Goal: Task Accomplishment & Management: Manage account settings

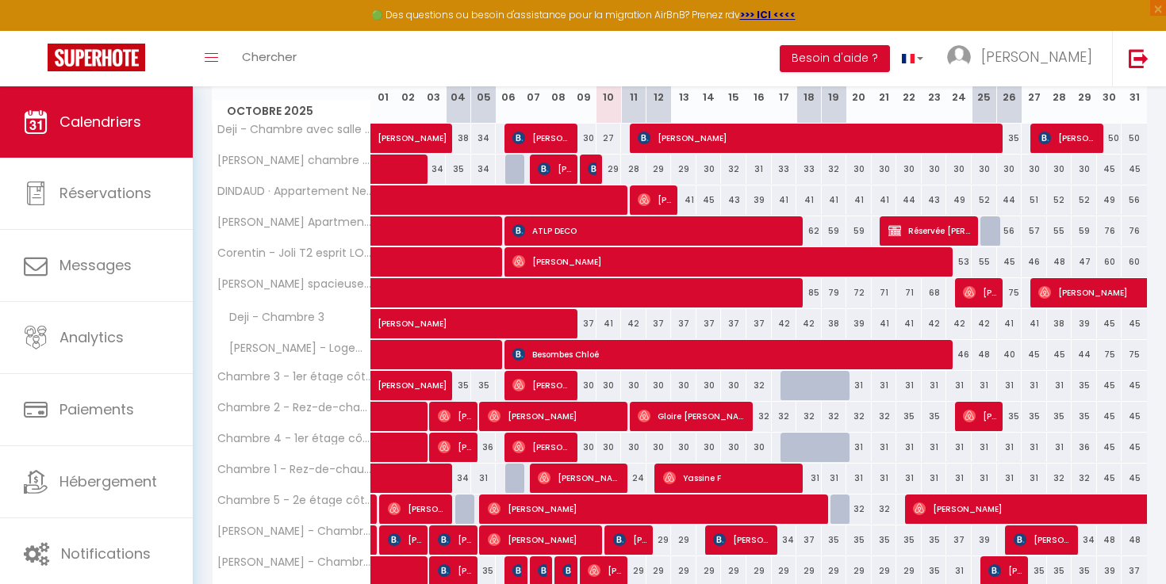
scroll to position [308, 0]
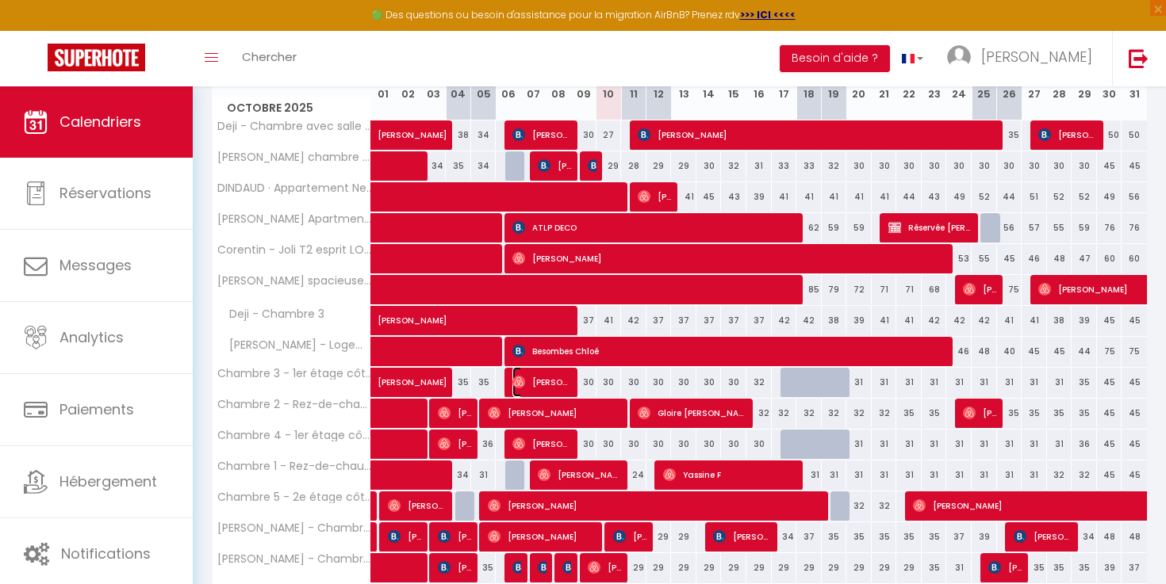
click at [559, 390] on span "[PERSON_NAME]" at bounding box center [541, 382] width 59 height 30
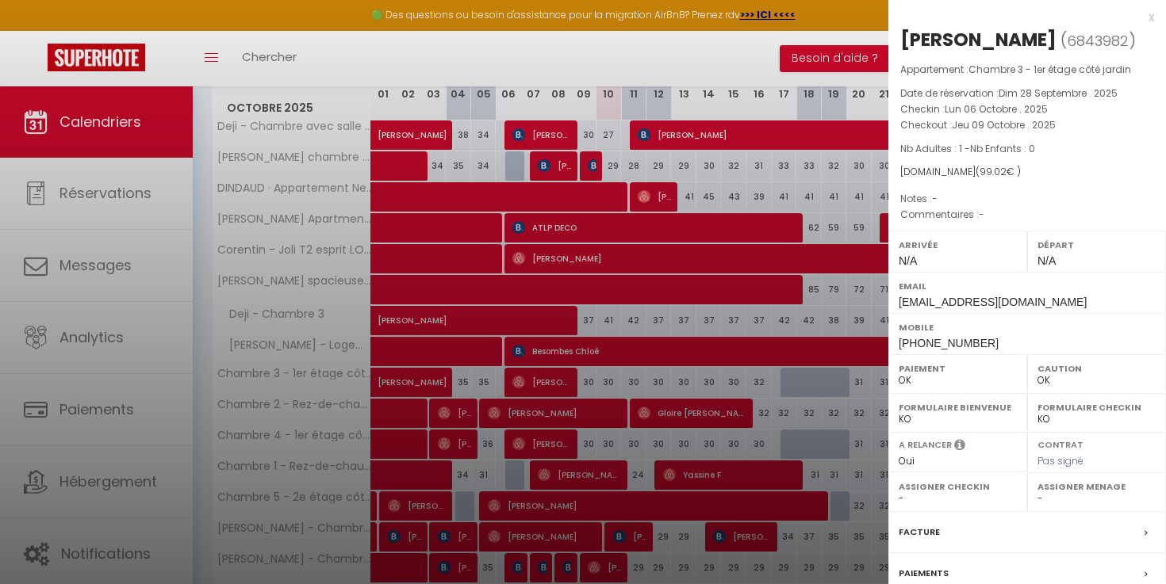
click at [592, 374] on div at bounding box center [583, 292] width 1166 height 584
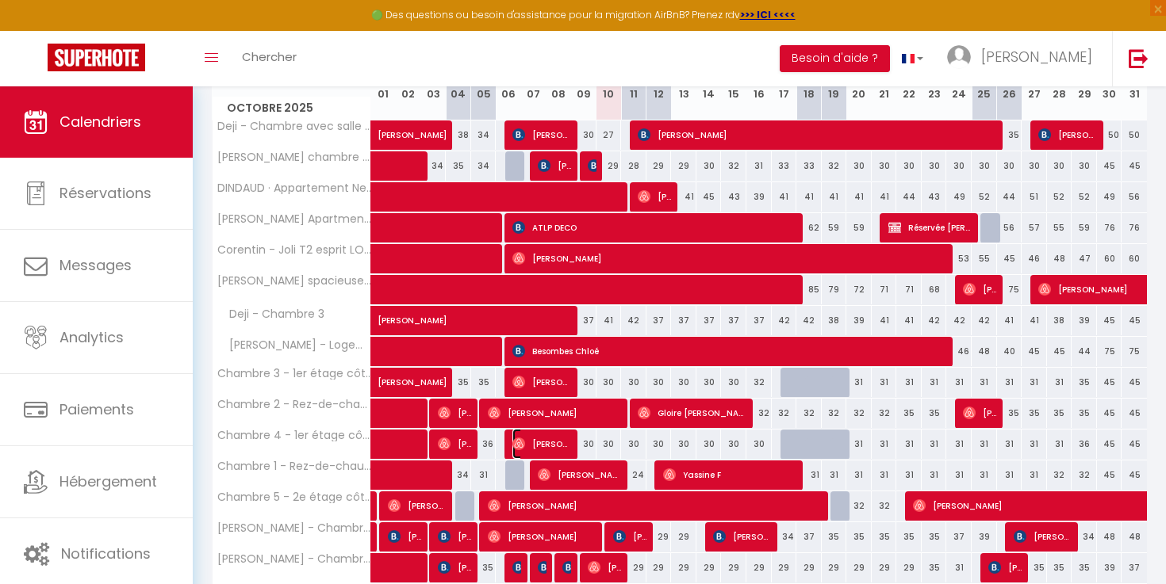
click at [556, 438] on span "[PERSON_NAME]" at bounding box center [541, 444] width 59 height 30
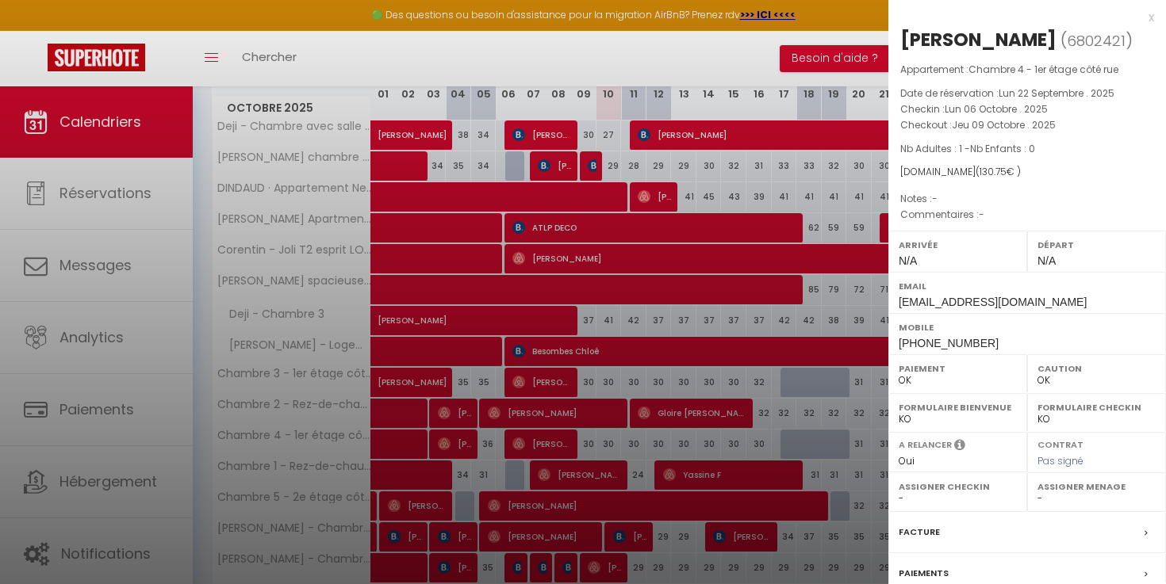
click at [602, 386] on div at bounding box center [583, 292] width 1166 height 584
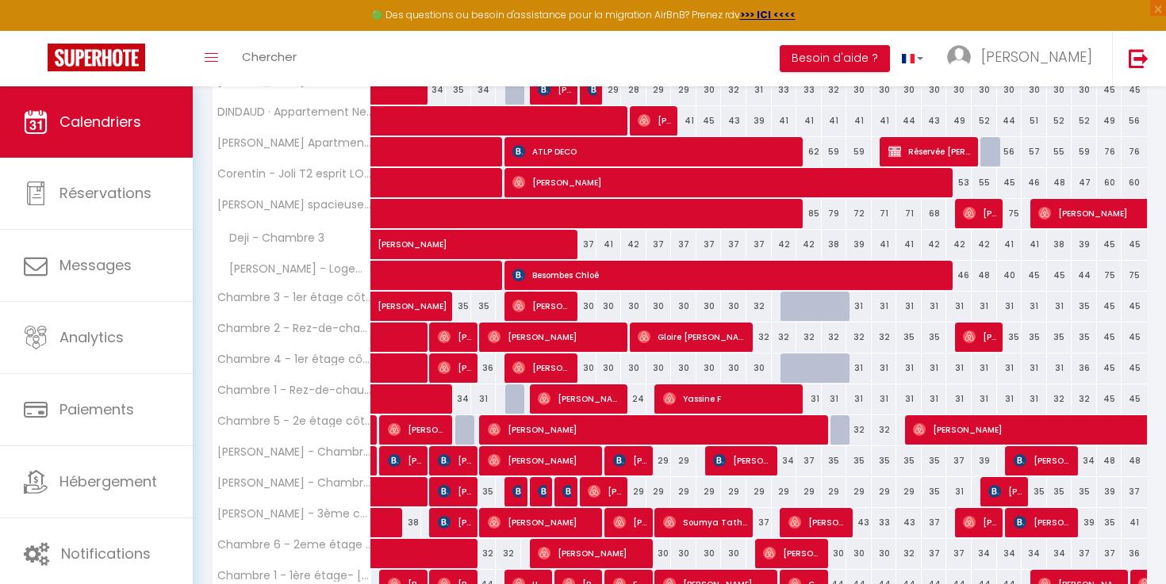
scroll to position [388, 0]
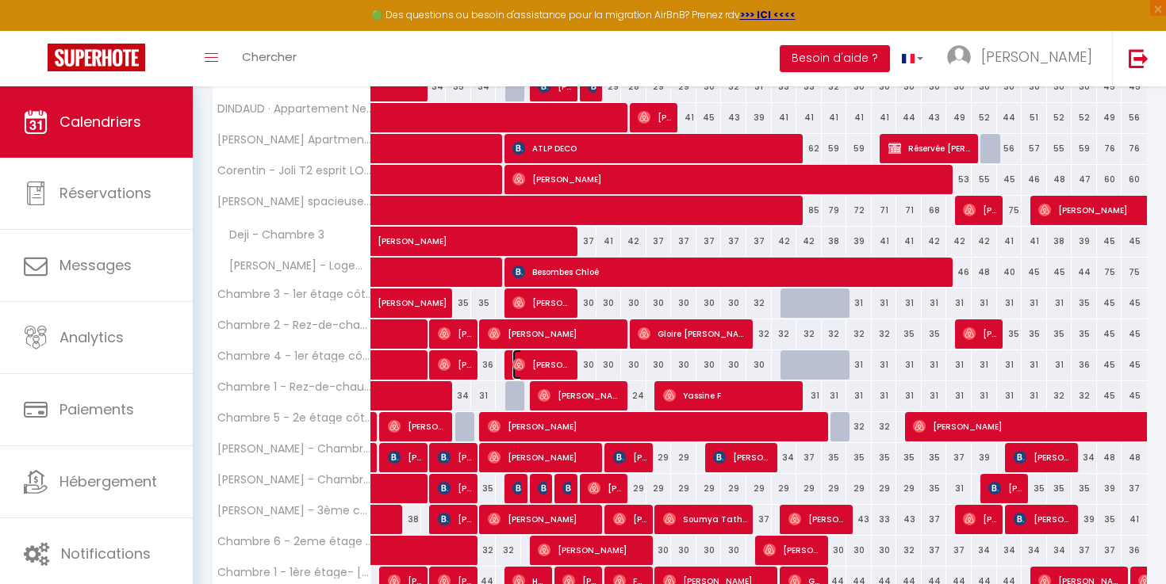
click at [552, 364] on span "[PERSON_NAME]" at bounding box center [541, 365] width 59 height 30
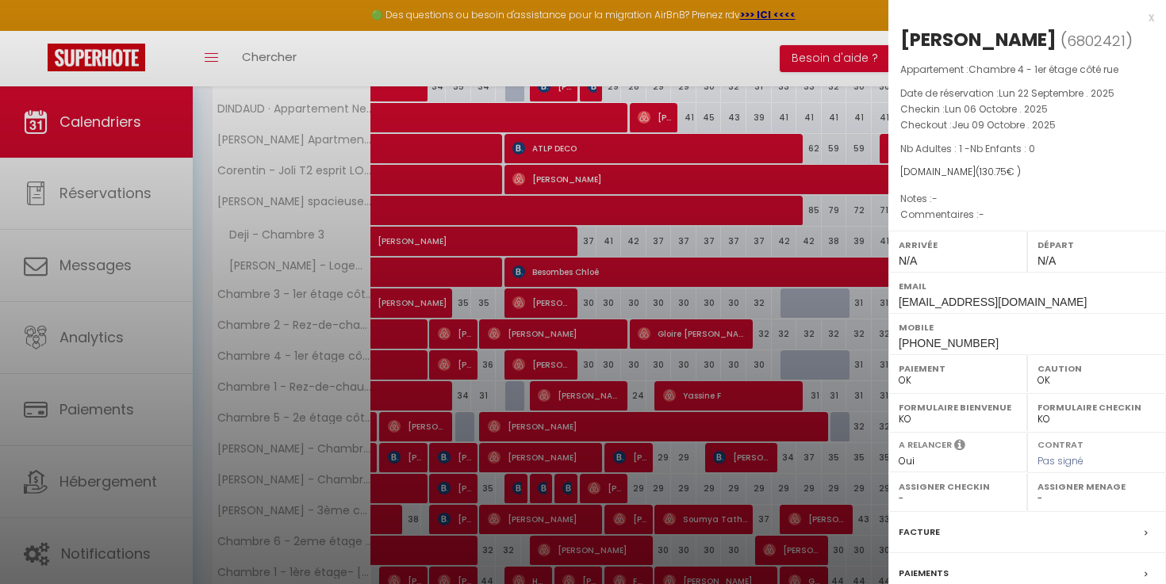
click at [641, 365] on div at bounding box center [583, 292] width 1166 height 584
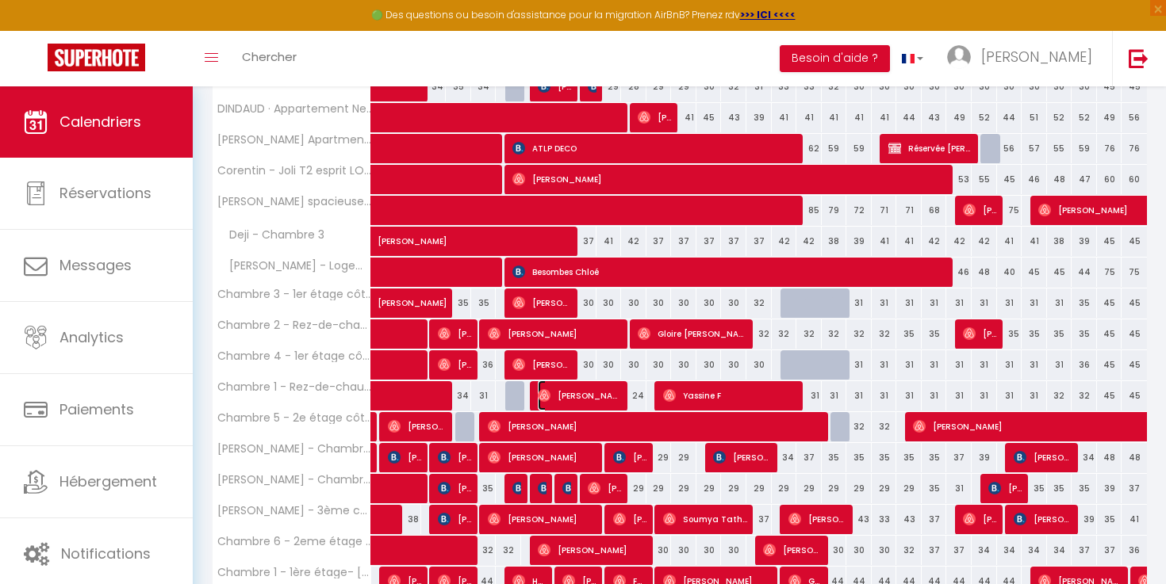
click at [588, 402] on span "[PERSON_NAME]" at bounding box center [580, 396] width 85 height 30
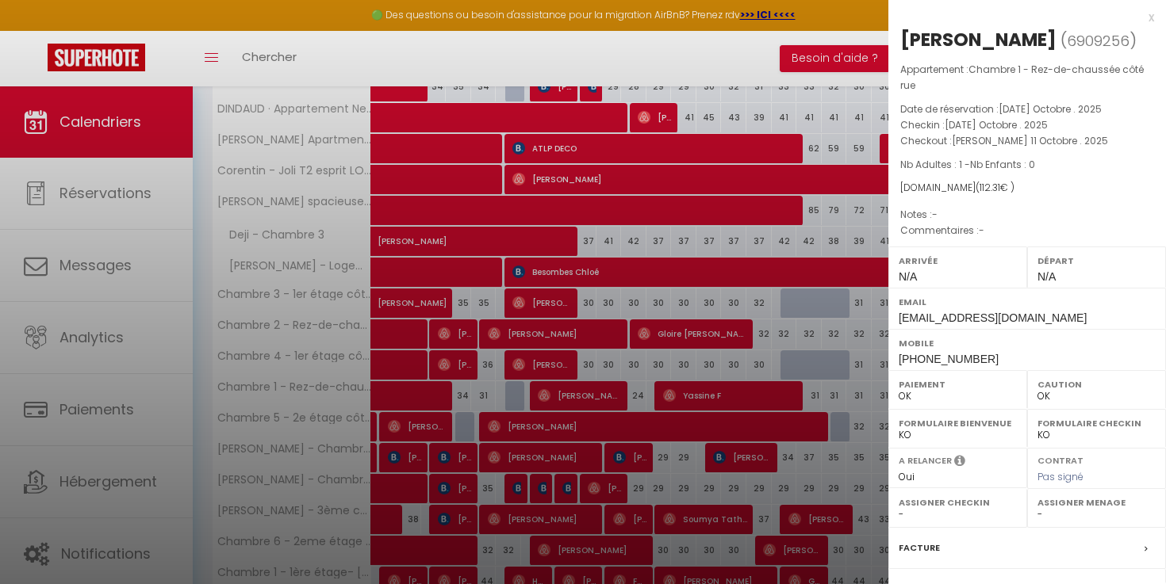
click at [612, 354] on div at bounding box center [583, 292] width 1166 height 584
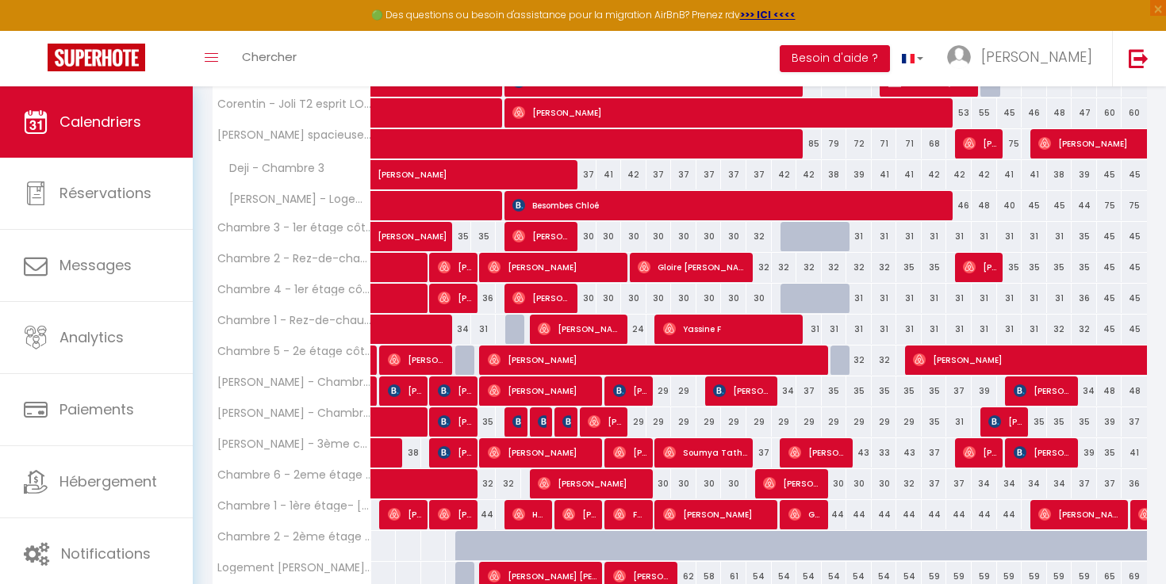
scroll to position [458, 0]
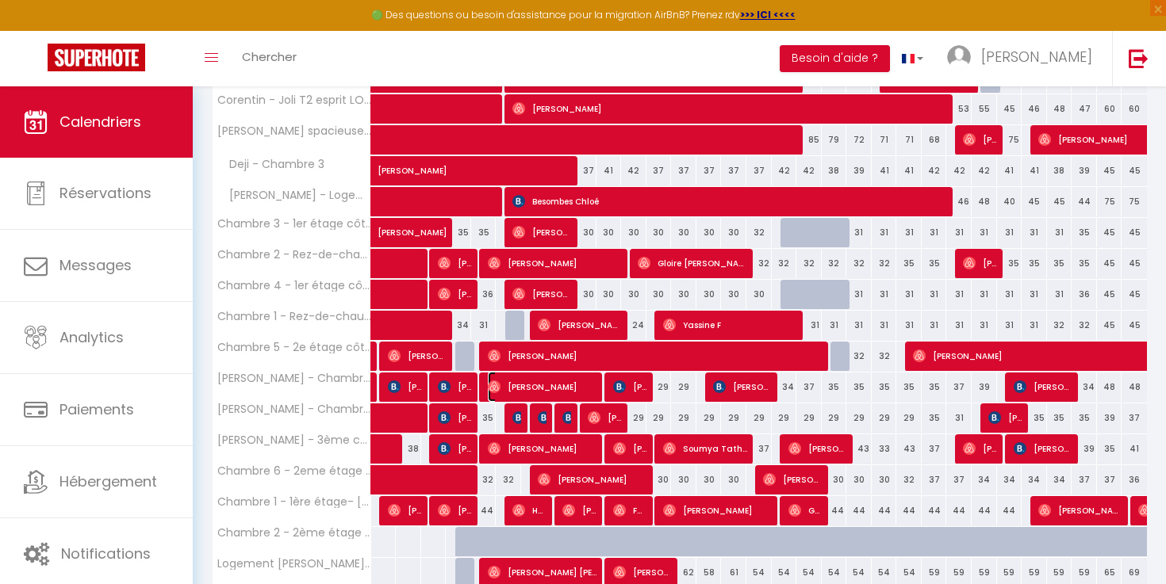
click at [576, 378] on span "[PERSON_NAME]" at bounding box center [543, 387] width 110 height 30
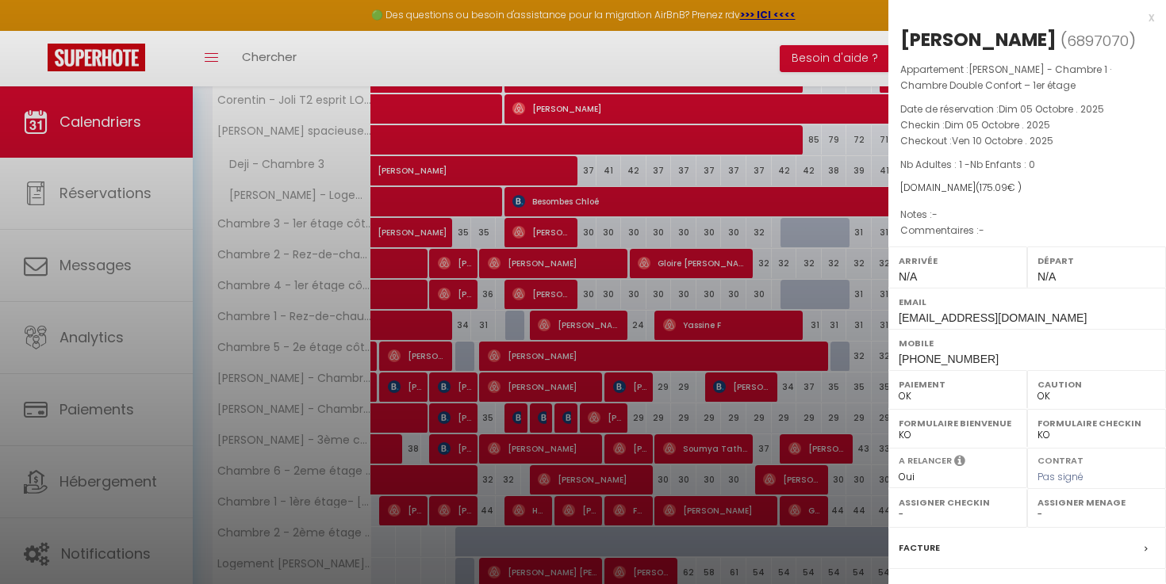
click at [581, 334] on div at bounding box center [583, 292] width 1166 height 584
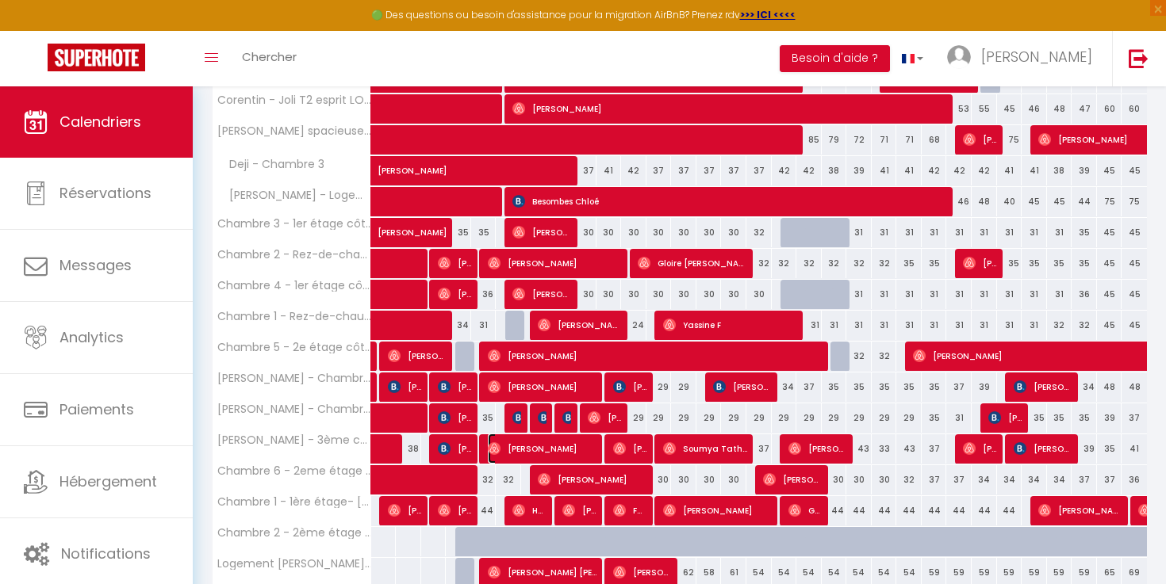
click at [586, 448] on span "[PERSON_NAME]" at bounding box center [543, 449] width 110 height 30
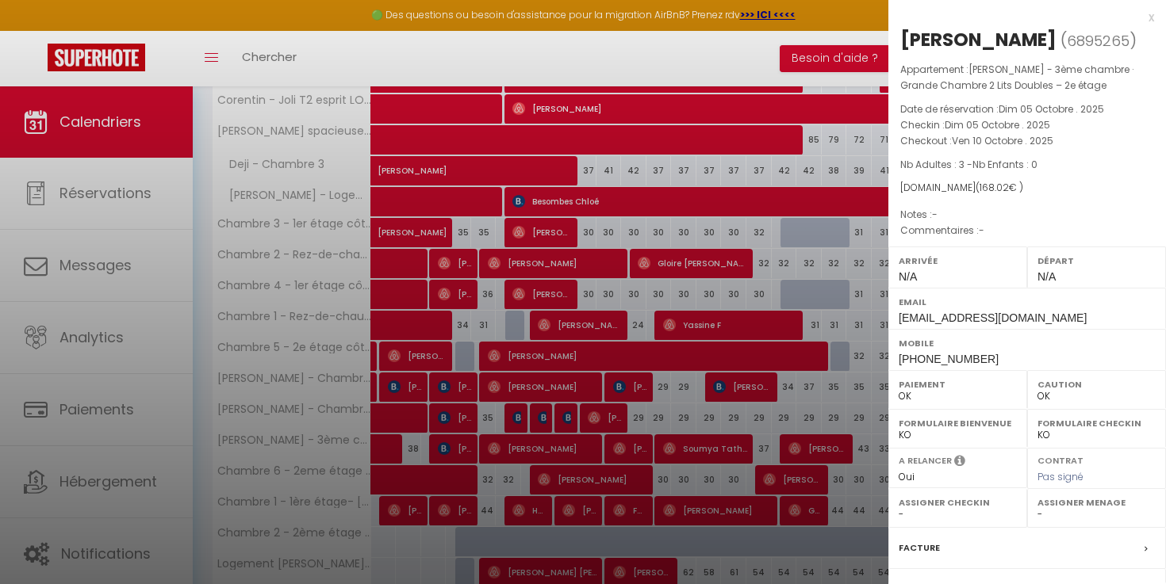
click at [586, 448] on div at bounding box center [583, 292] width 1166 height 584
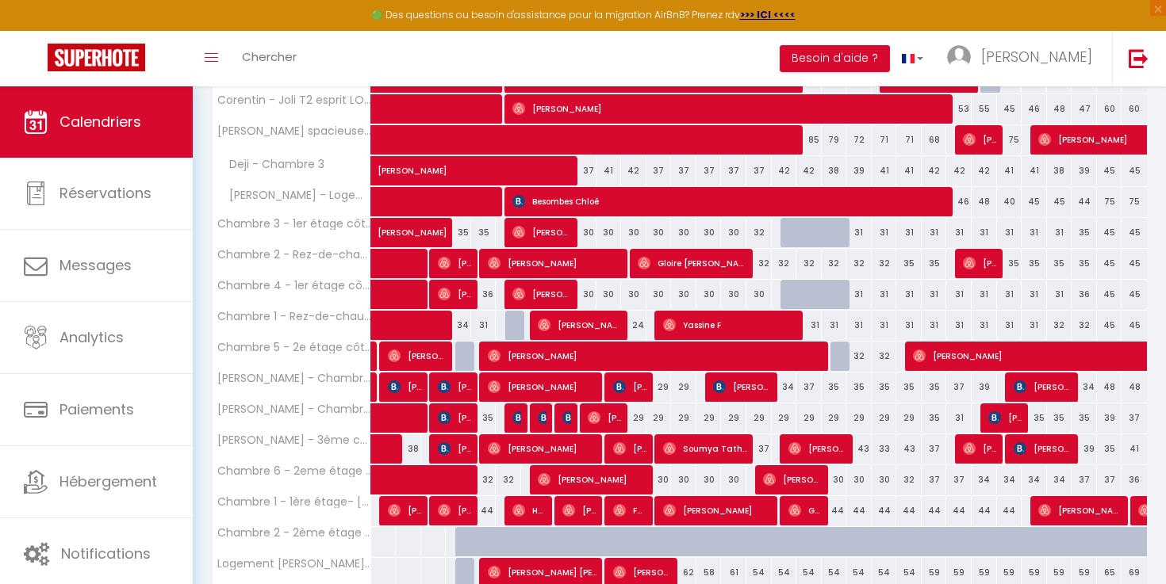
scroll to position [528, 0]
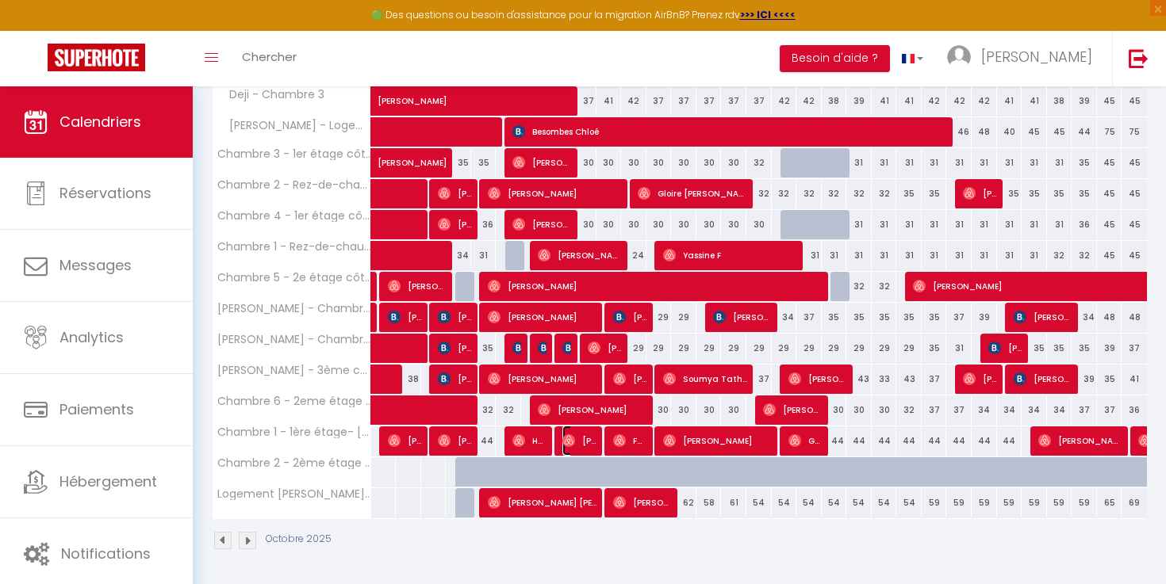
click at [573, 442] on img at bounding box center [568, 441] width 13 height 13
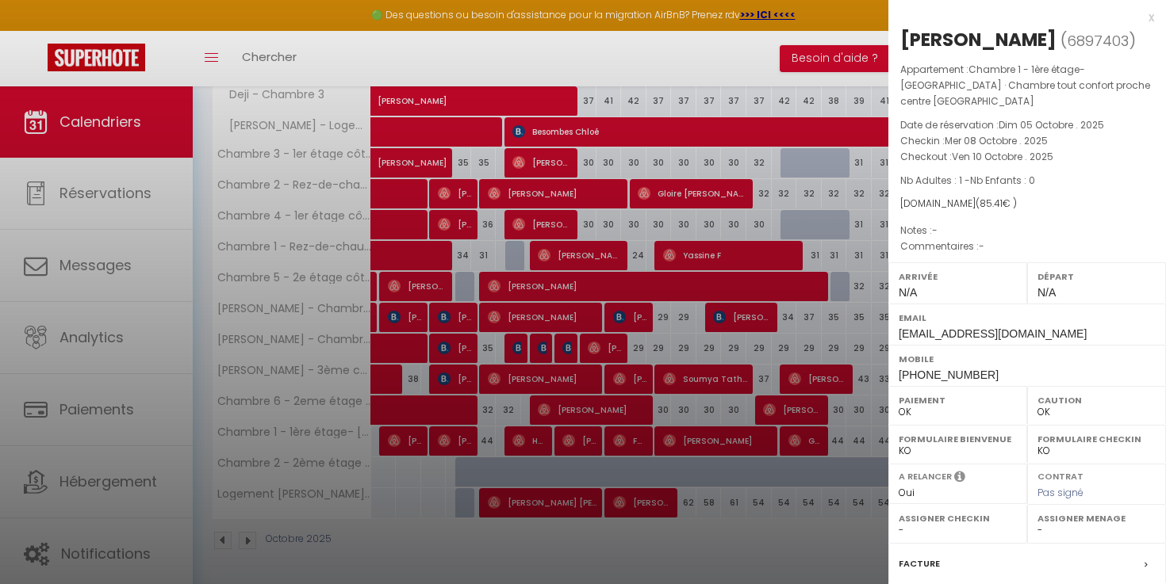
click at [573, 442] on div at bounding box center [583, 292] width 1166 height 584
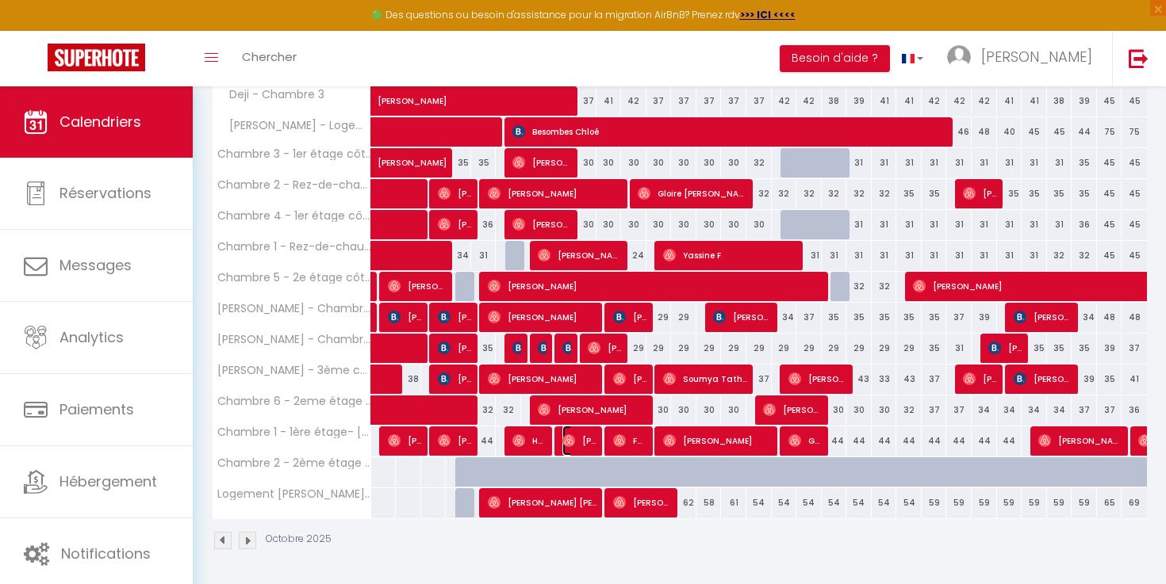
click at [581, 441] on span "[PERSON_NAME]" at bounding box center [579, 441] width 34 height 30
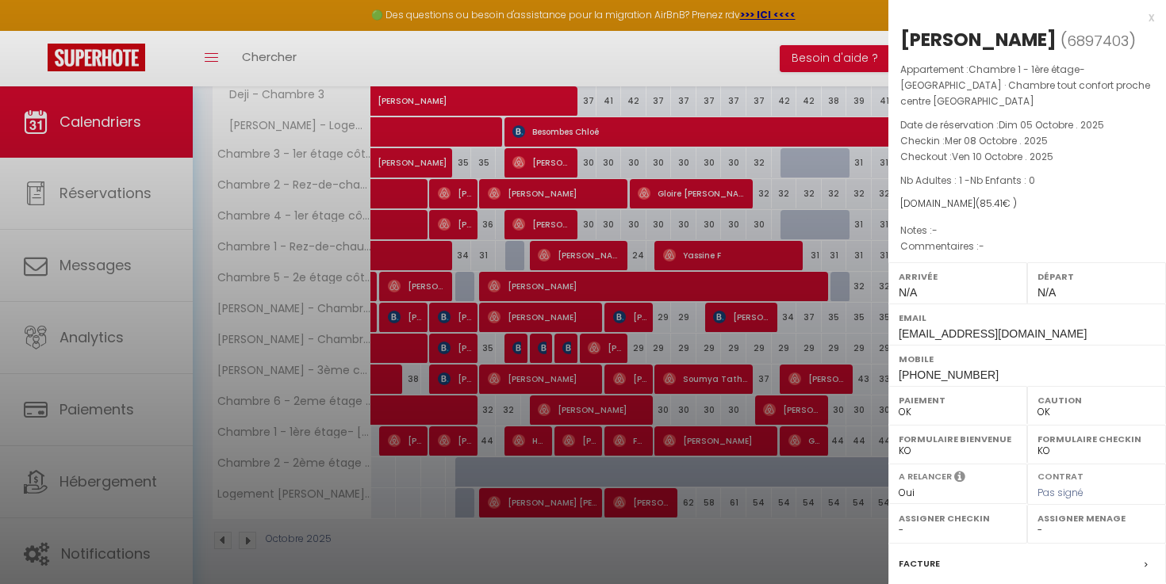
click at [581, 441] on div at bounding box center [583, 292] width 1166 height 584
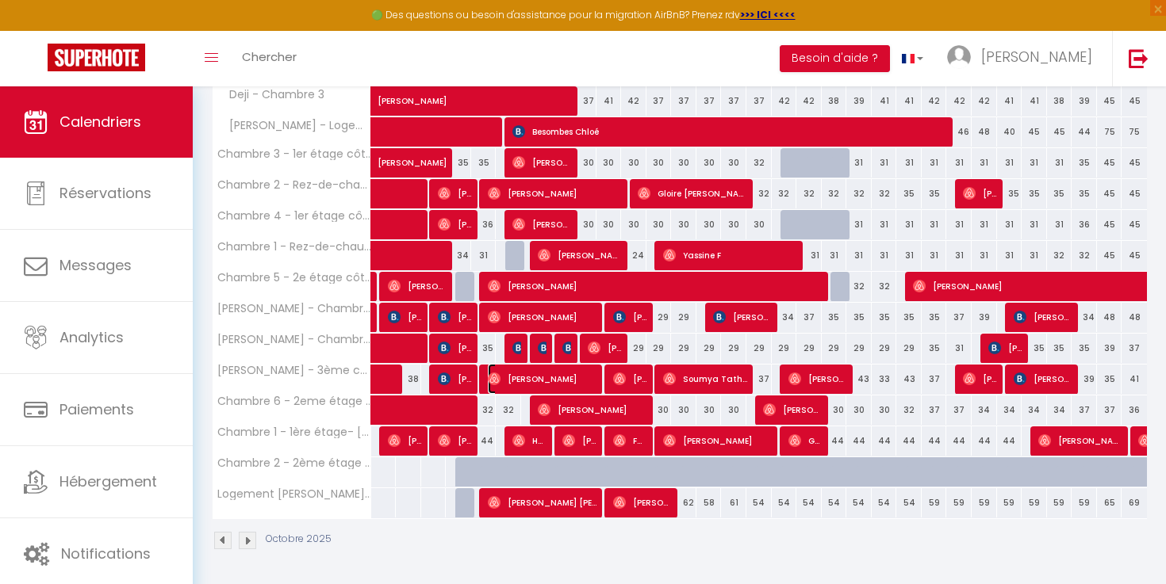
click at [584, 380] on span "[PERSON_NAME]" at bounding box center [543, 379] width 110 height 30
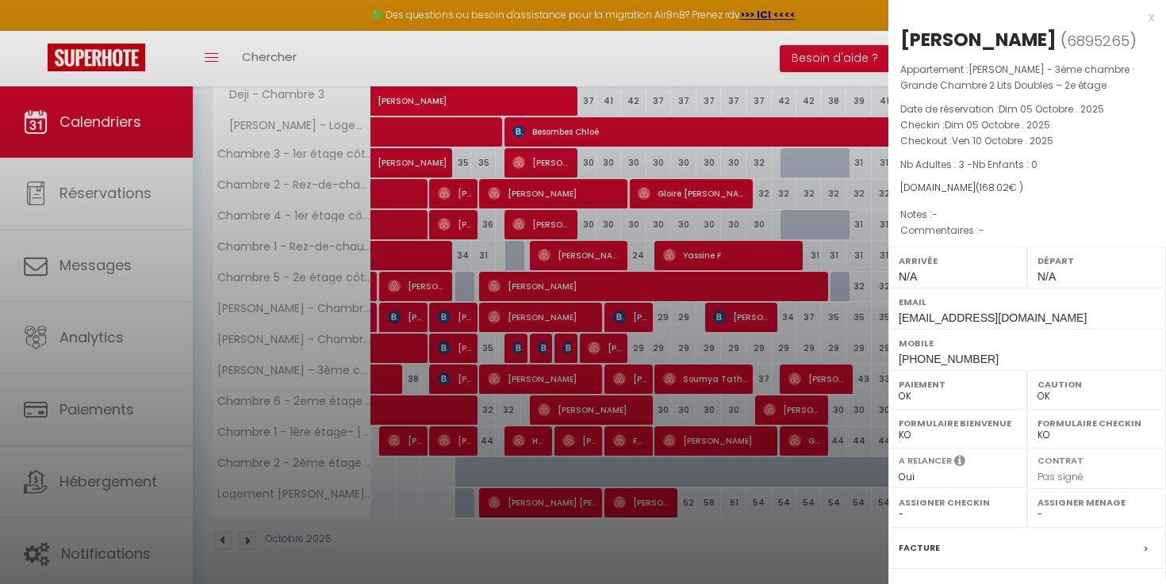
click at [584, 380] on div at bounding box center [583, 292] width 1166 height 584
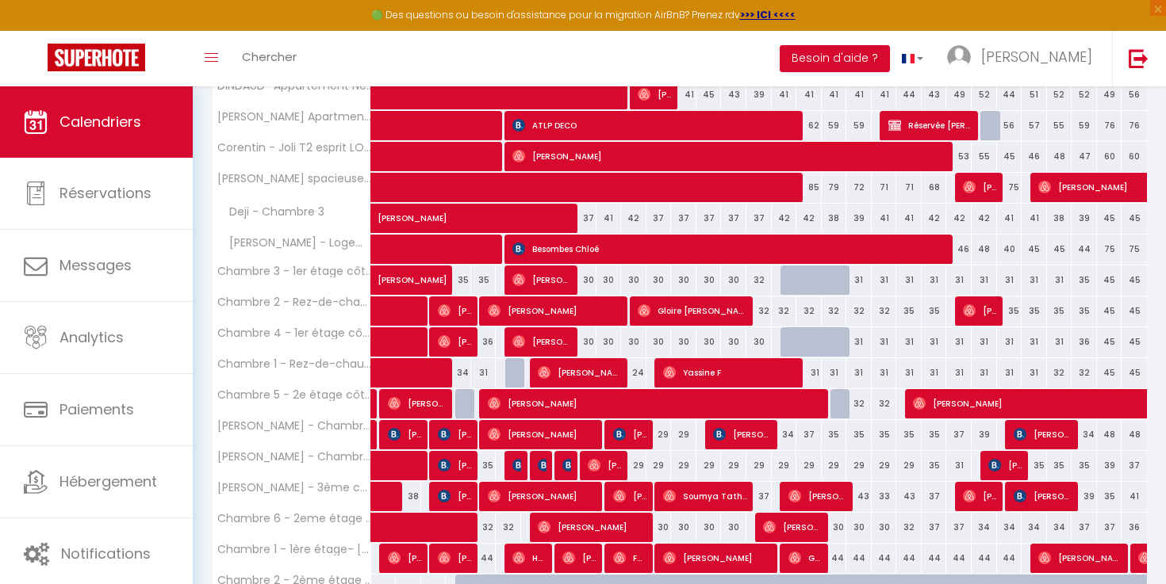
scroll to position [416, 0]
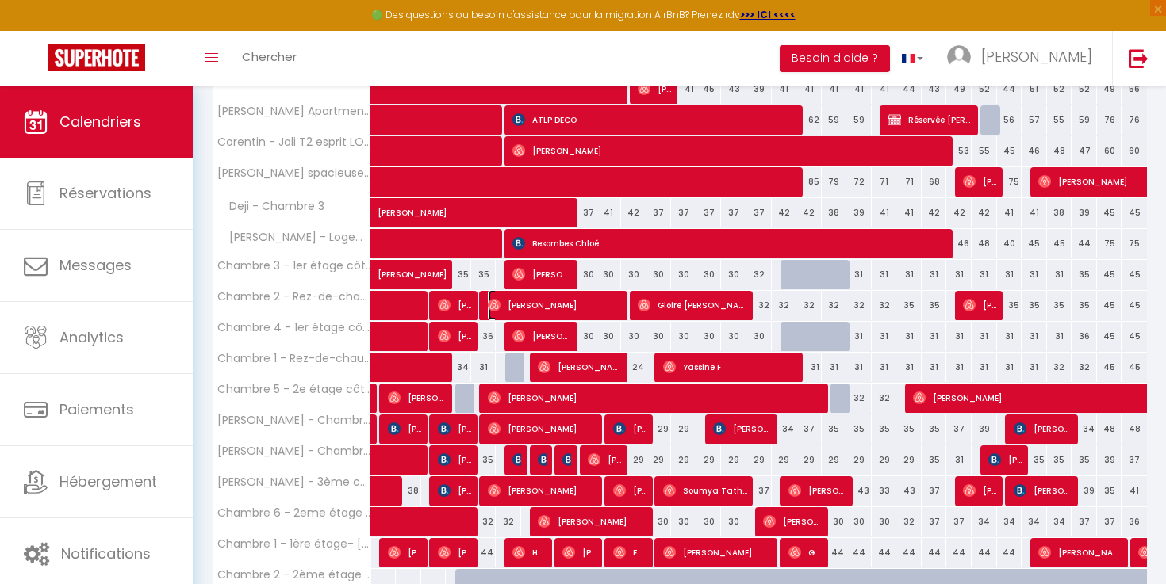
click at [612, 304] on span "[PERSON_NAME]" at bounding box center [556, 305] width 136 height 30
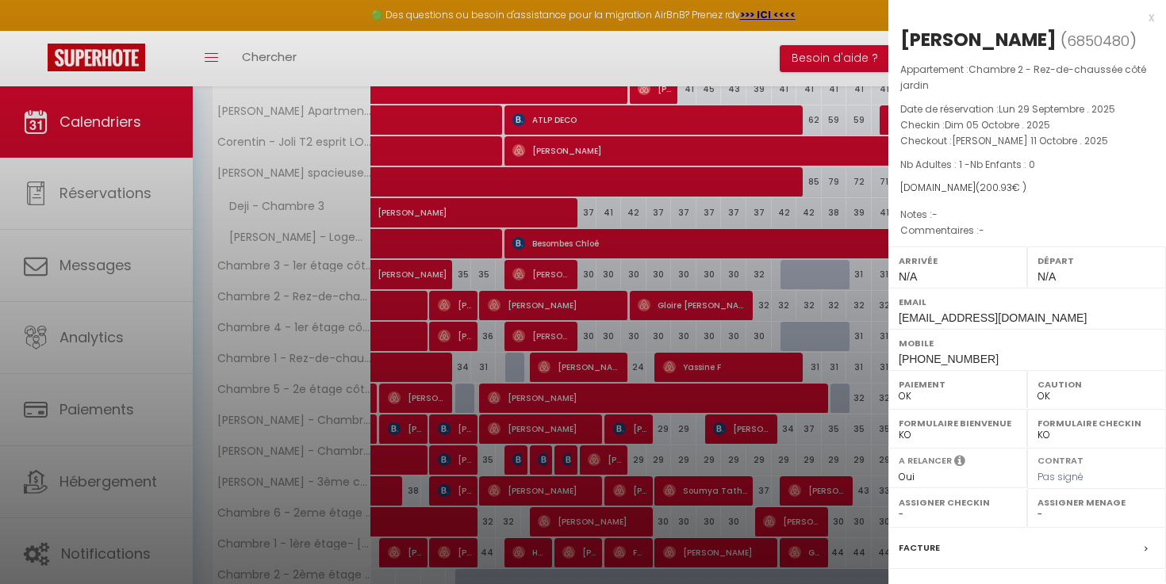
click at [612, 304] on div at bounding box center [583, 292] width 1166 height 584
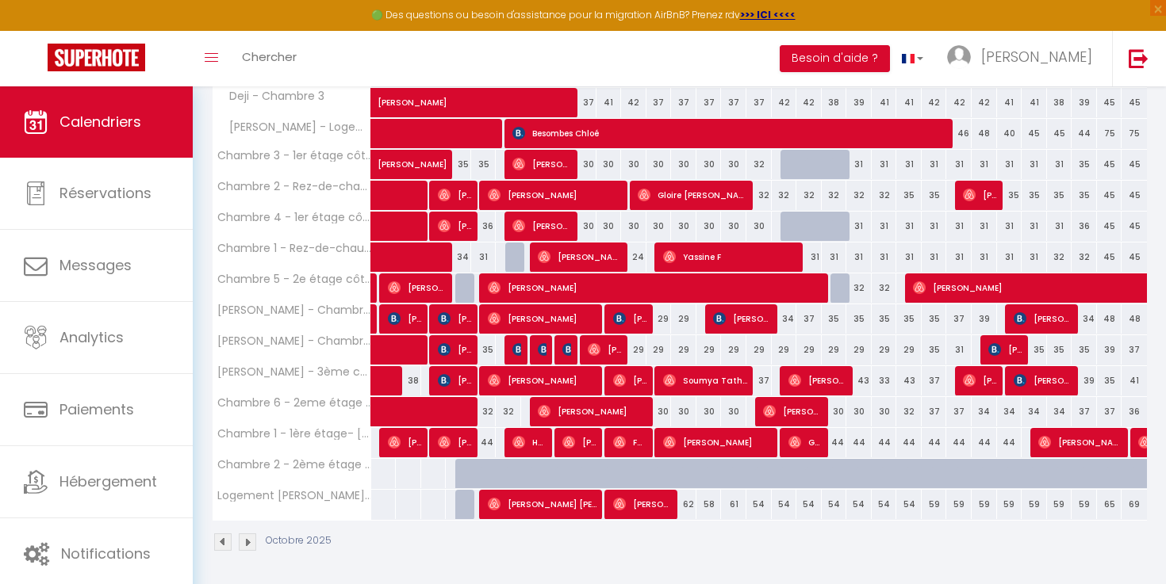
scroll to position [528, 0]
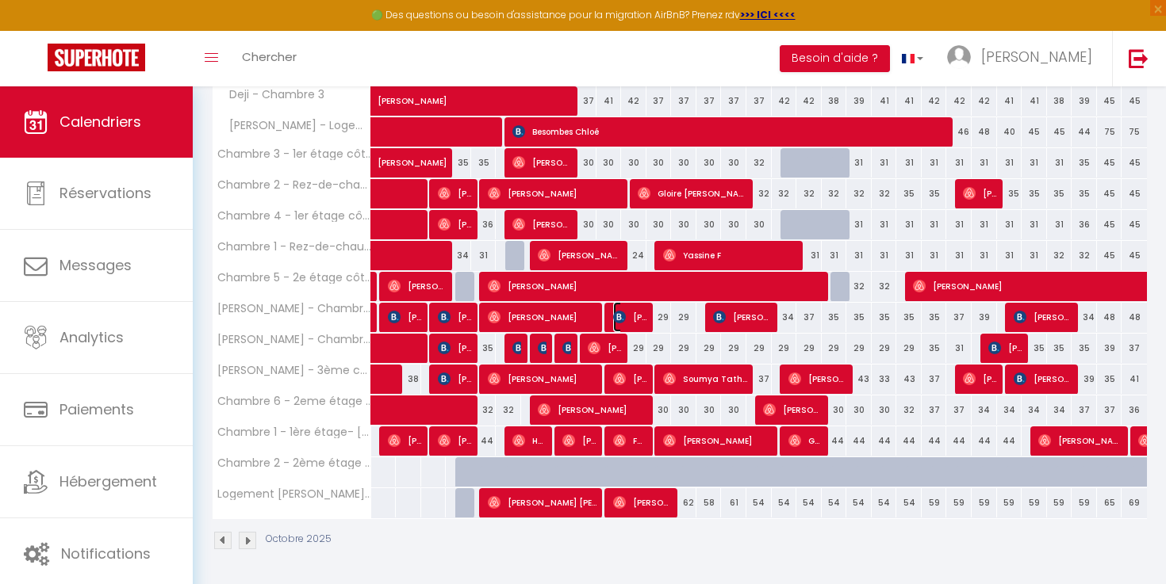
click at [614, 314] on img at bounding box center [619, 317] width 13 height 13
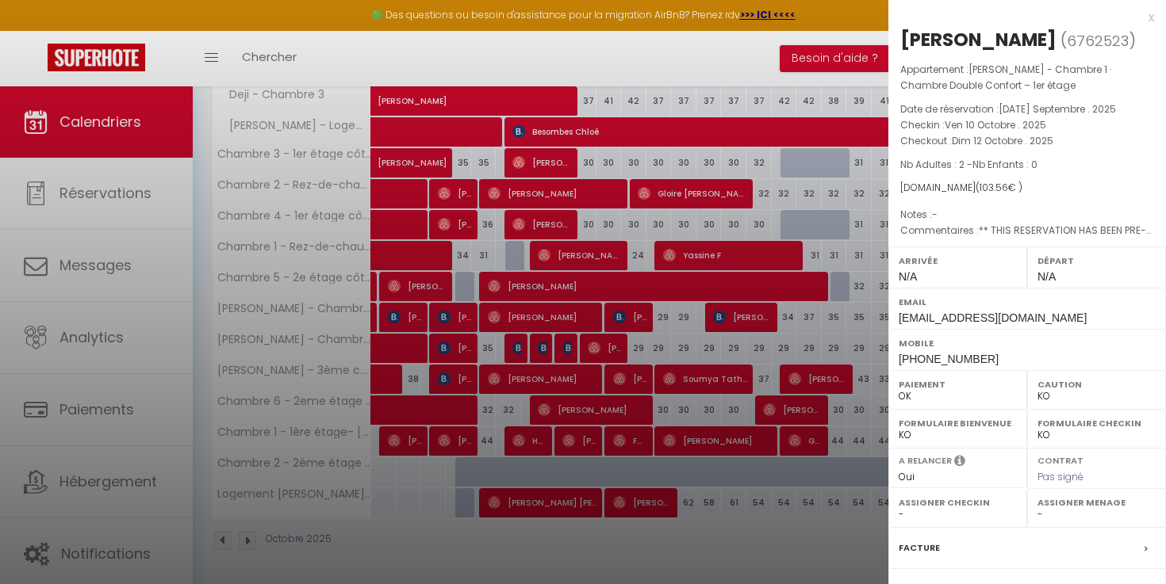
click at [614, 315] on div at bounding box center [583, 292] width 1166 height 584
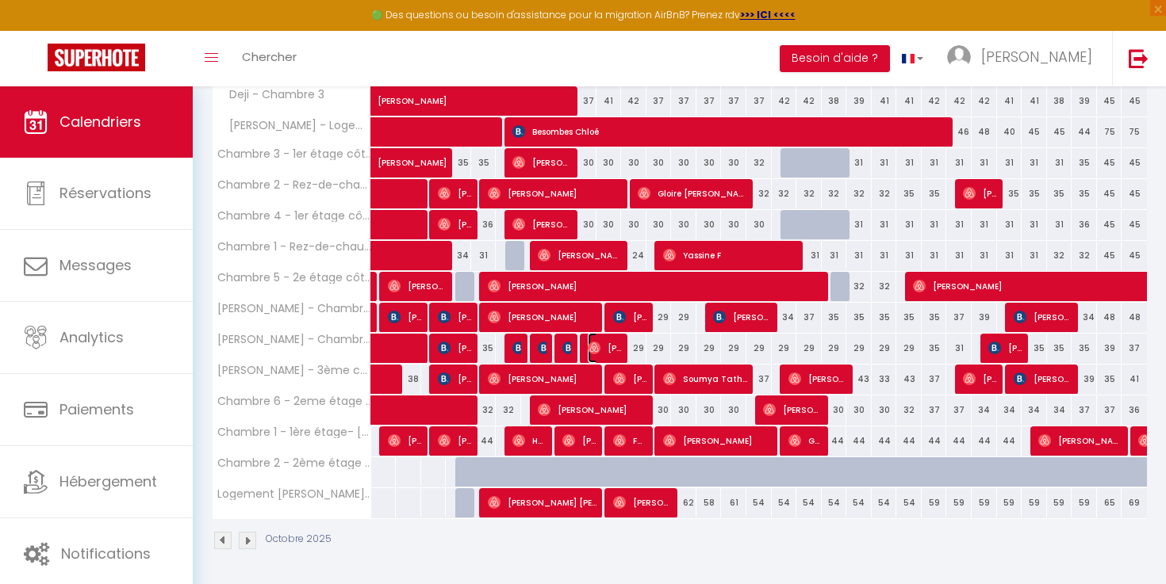
click at [613, 347] on span "[PERSON_NAME]" at bounding box center [605, 348] width 34 height 30
select select "OK"
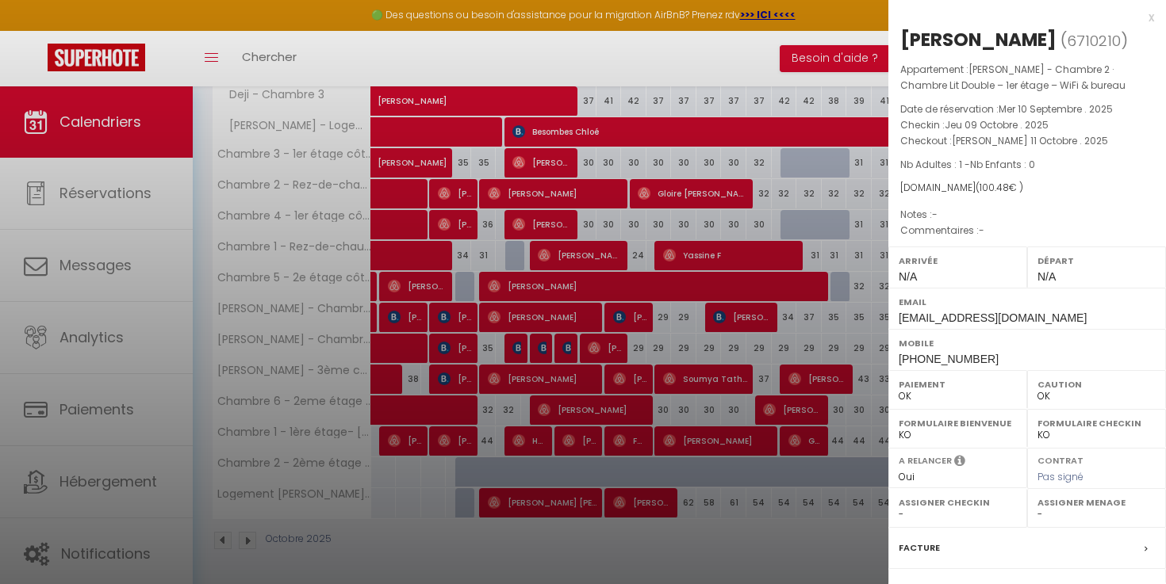
click at [614, 347] on div at bounding box center [583, 292] width 1166 height 584
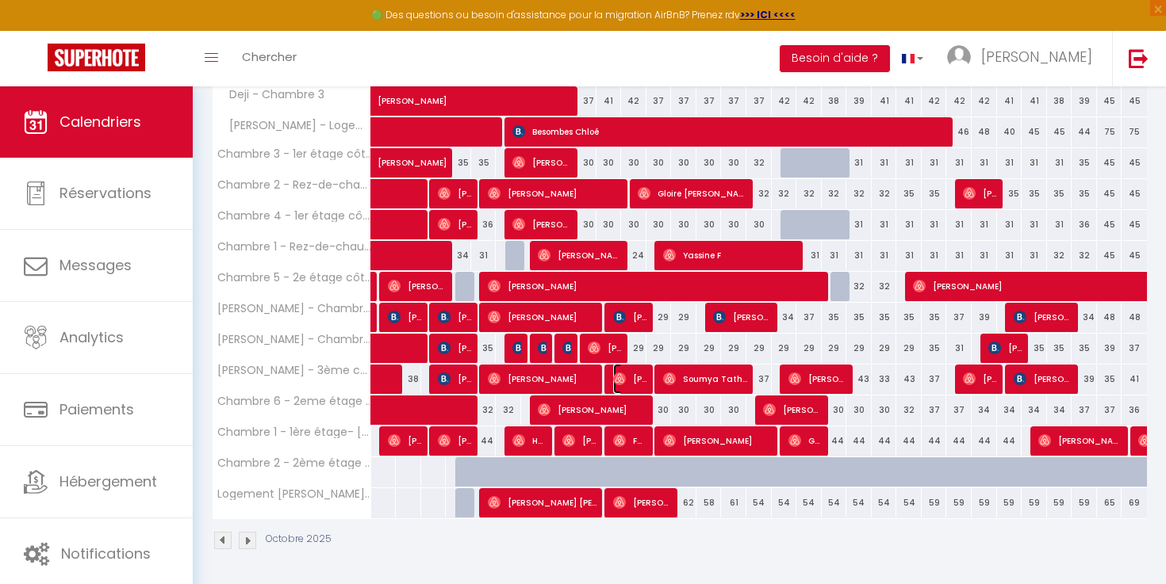
click at [618, 381] on img at bounding box center [619, 379] width 13 height 13
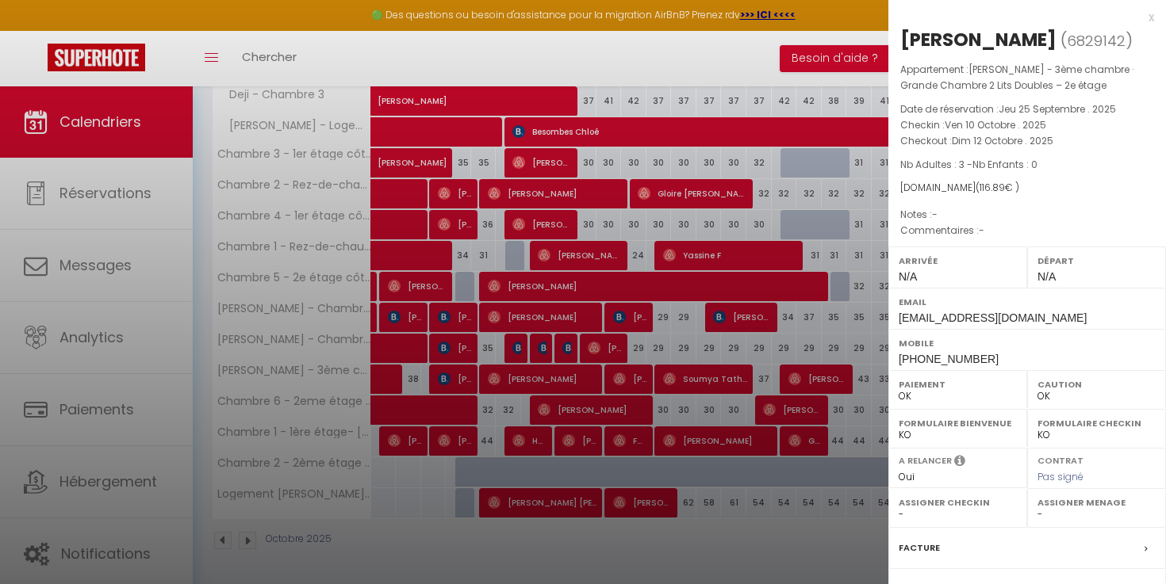
click at [618, 381] on div at bounding box center [583, 292] width 1166 height 584
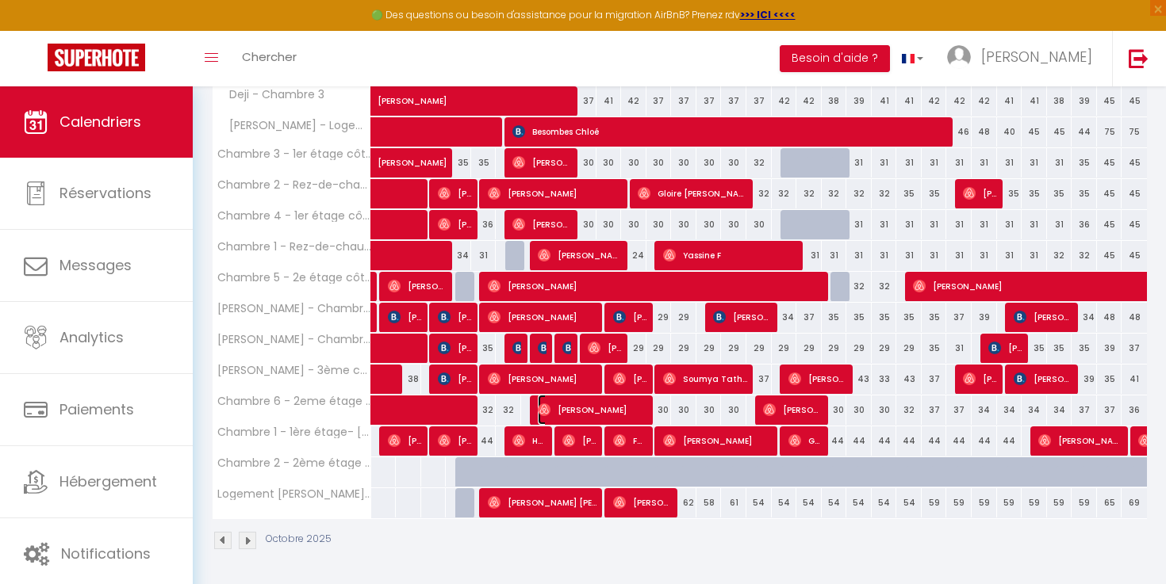
click at [620, 399] on span "[PERSON_NAME]" at bounding box center [593, 410] width 110 height 30
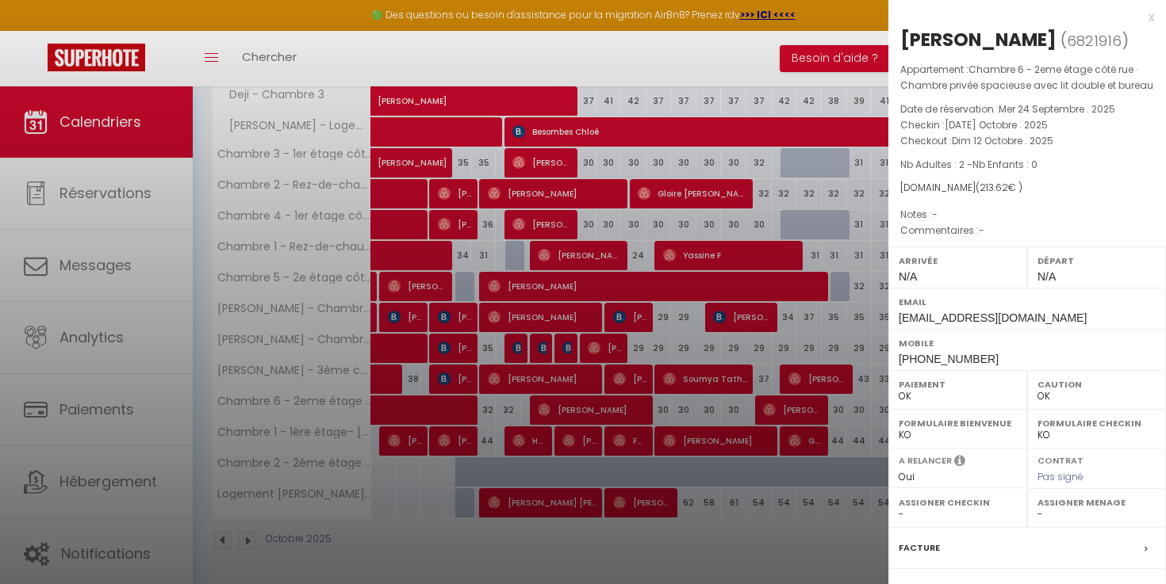
click at [620, 399] on div at bounding box center [583, 292] width 1166 height 584
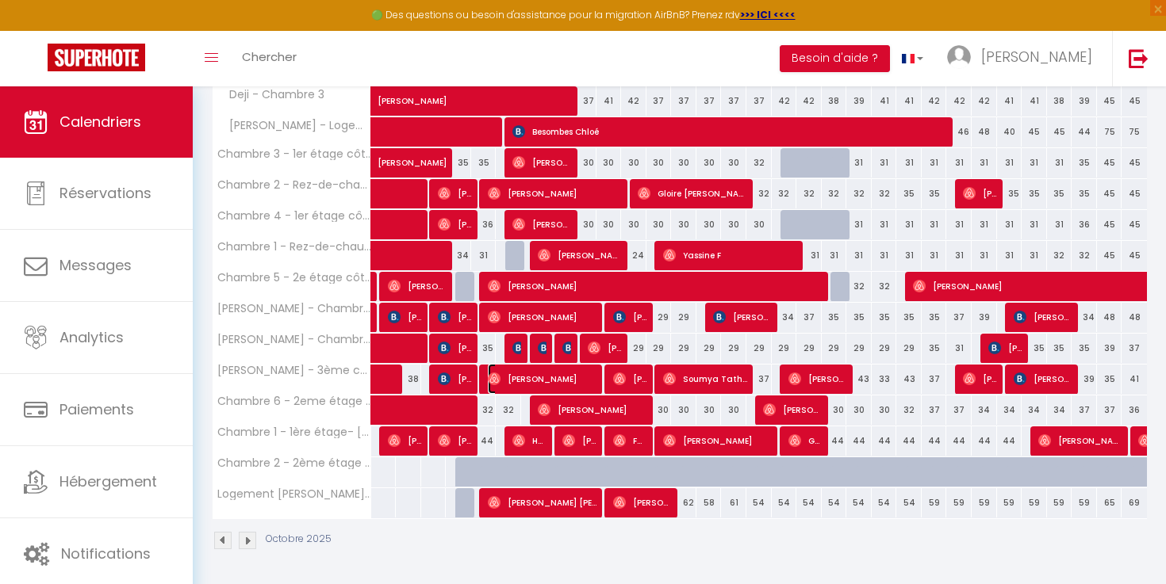
click at [588, 382] on span "[PERSON_NAME]" at bounding box center [543, 379] width 110 height 30
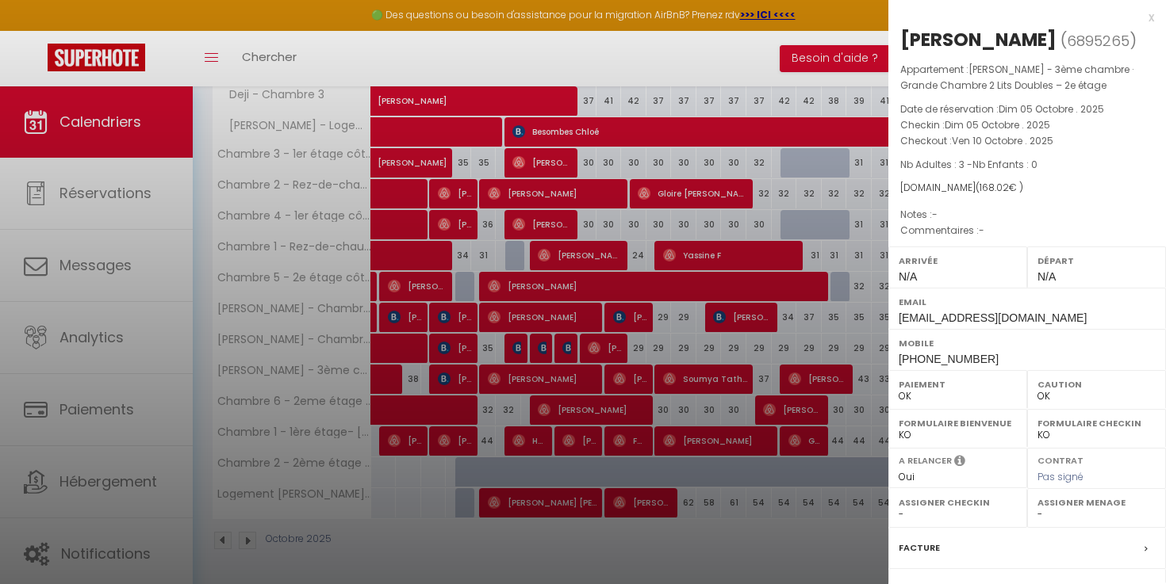
click at [588, 382] on div at bounding box center [583, 292] width 1166 height 584
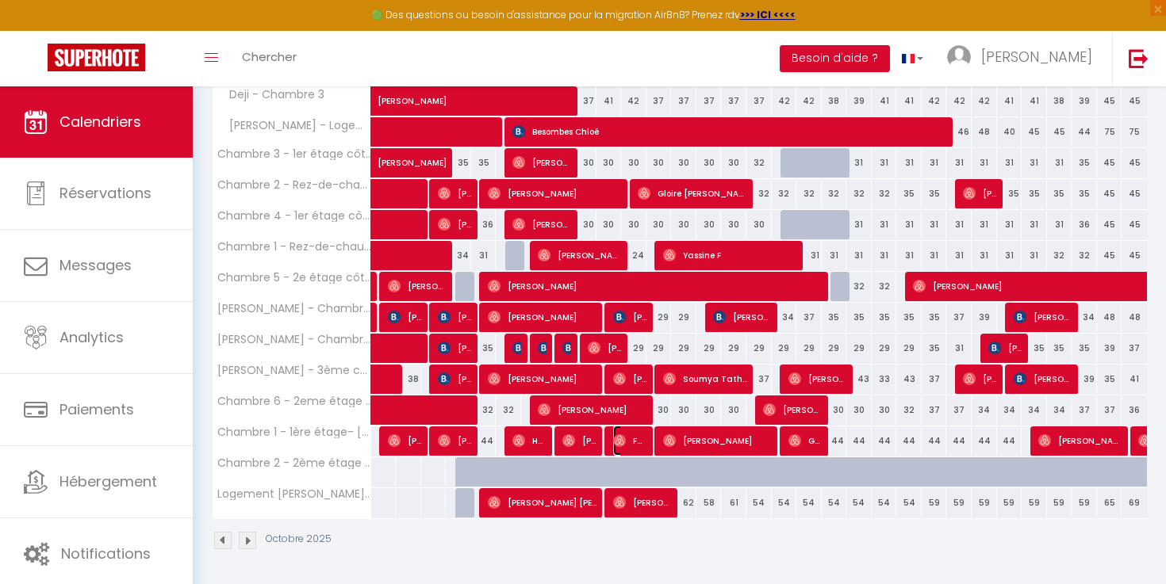
click at [622, 435] on img at bounding box center [619, 441] width 13 height 13
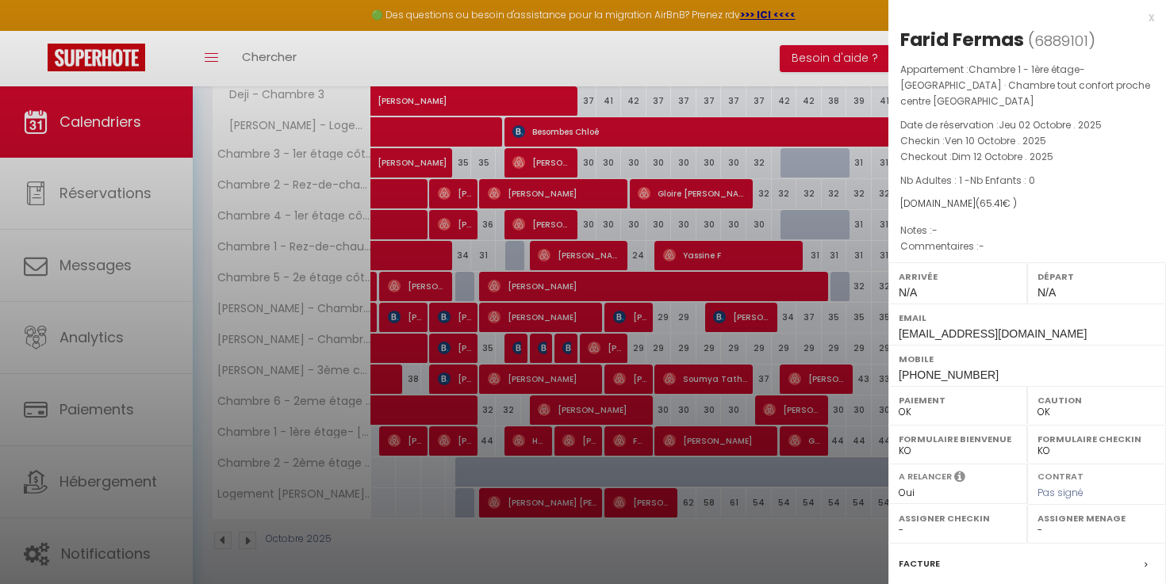
click at [622, 434] on div at bounding box center [583, 292] width 1166 height 584
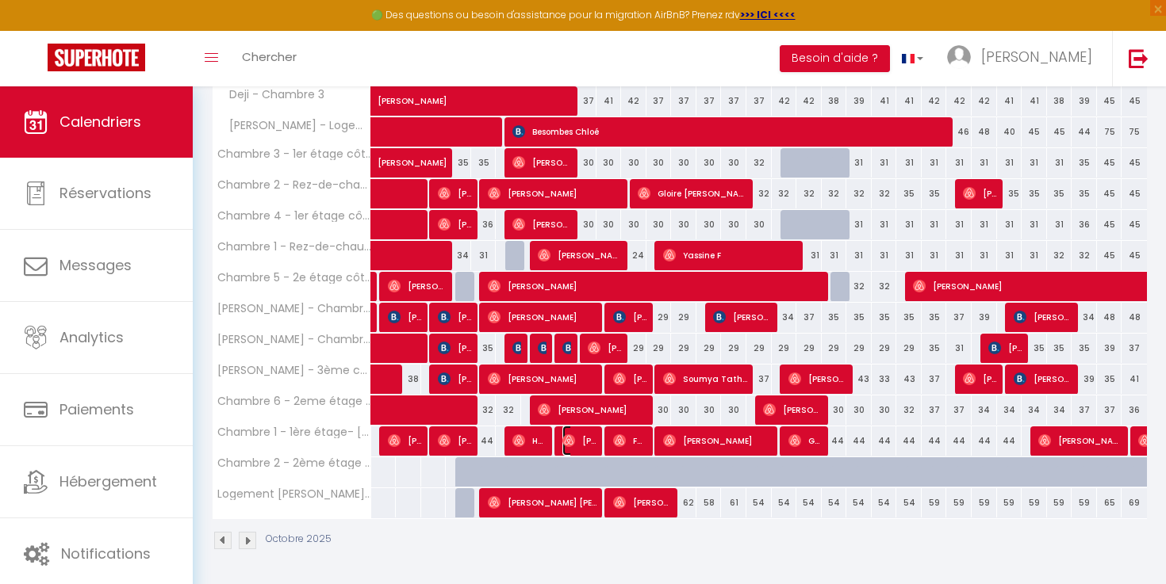
click at [591, 434] on span "[PERSON_NAME]" at bounding box center [579, 441] width 34 height 30
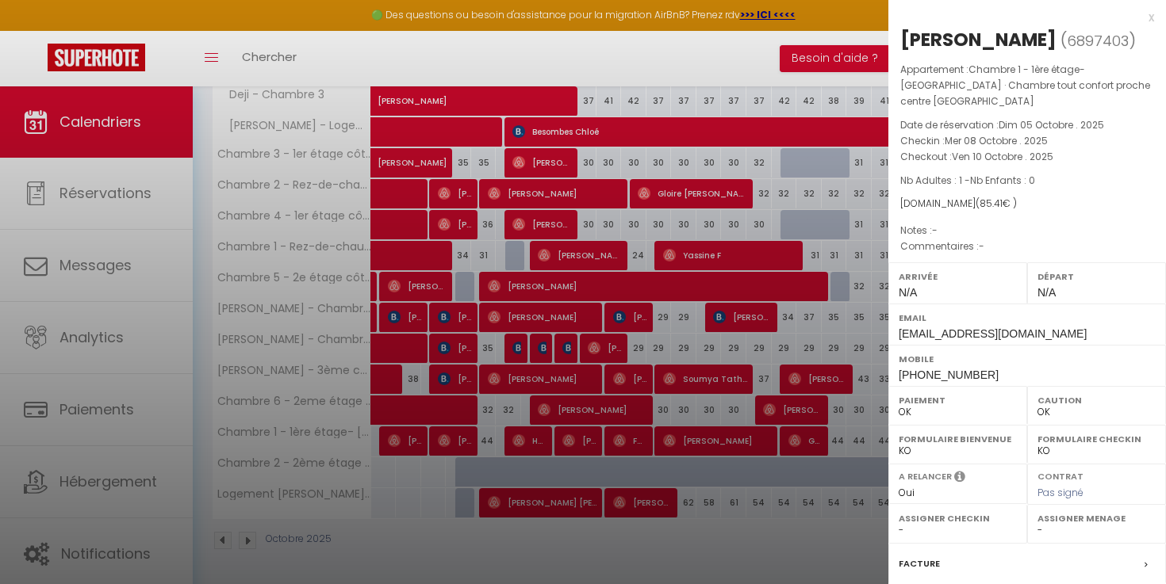
click at [592, 434] on div at bounding box center [583, 292] width 1166 height 584
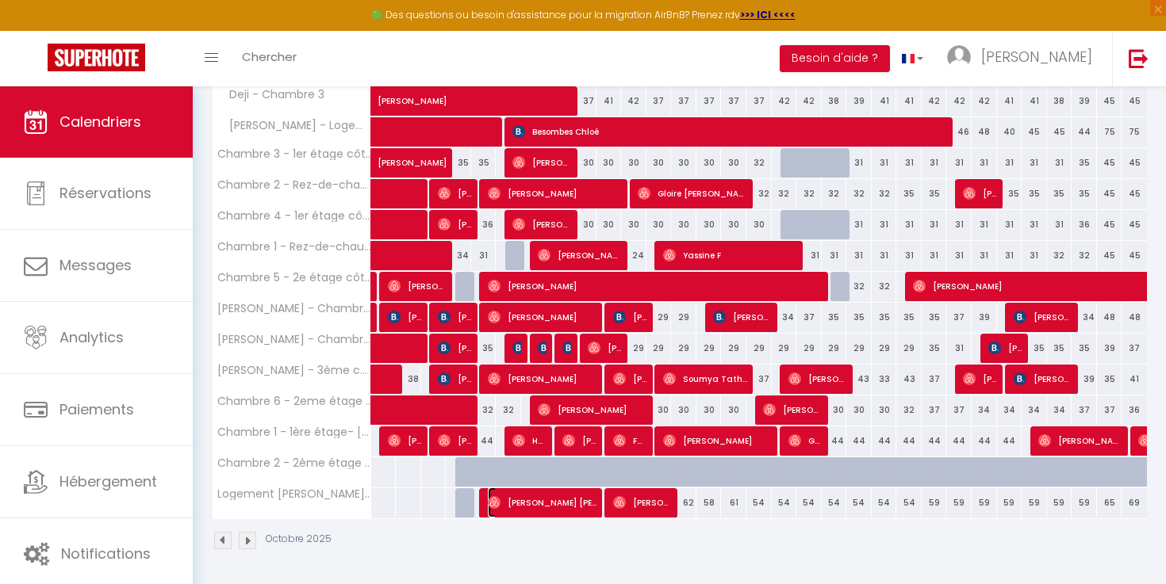
click at [562, 504] on span "[PERSON_NAME] [PERSON_NAME]" at bounding box center [543, 503] width 110 height 30
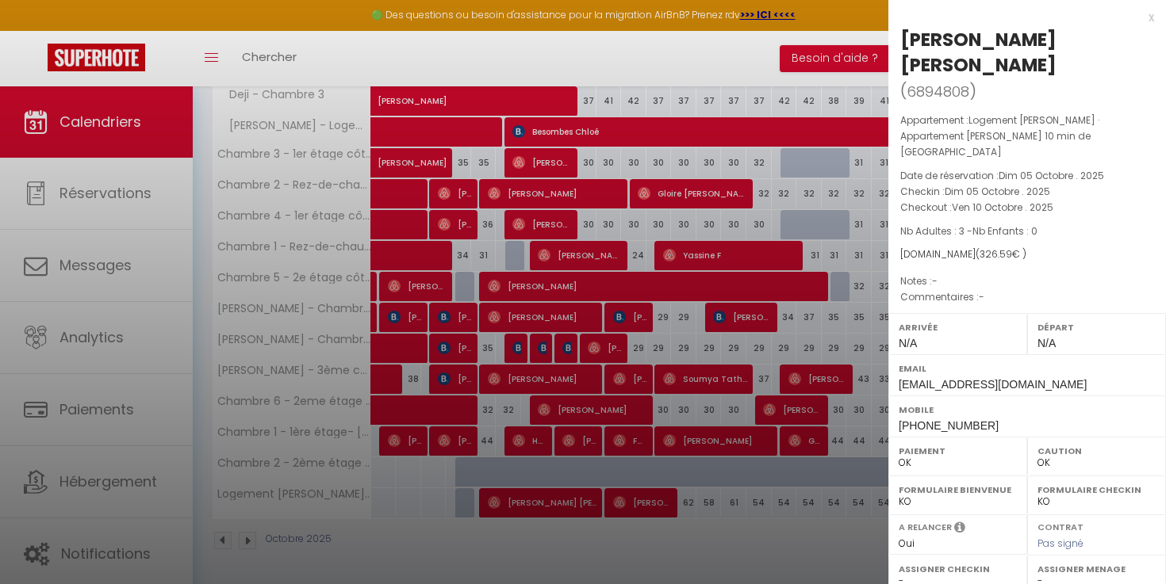
click at [562, 504] on div at bounding box center [583, 292] width 1166 height 584
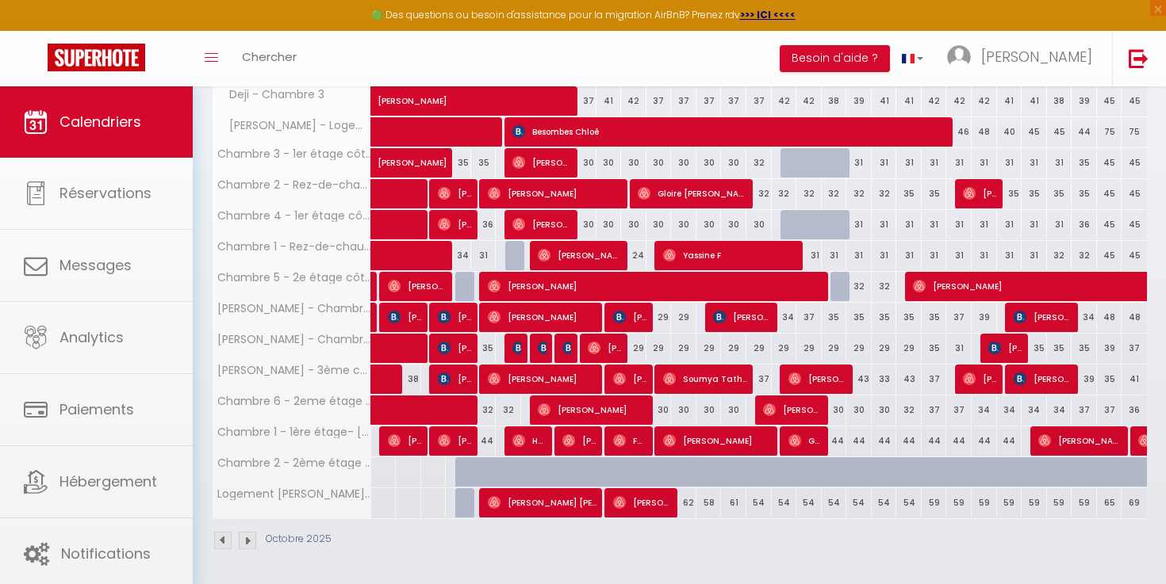
click at [615, 504] on body "🟢 Des questions ou besoin d'assistance pour la migration AirBnB? Prenez rdv >>>…" at bounding box center [583, 71] width 1166 height 1027
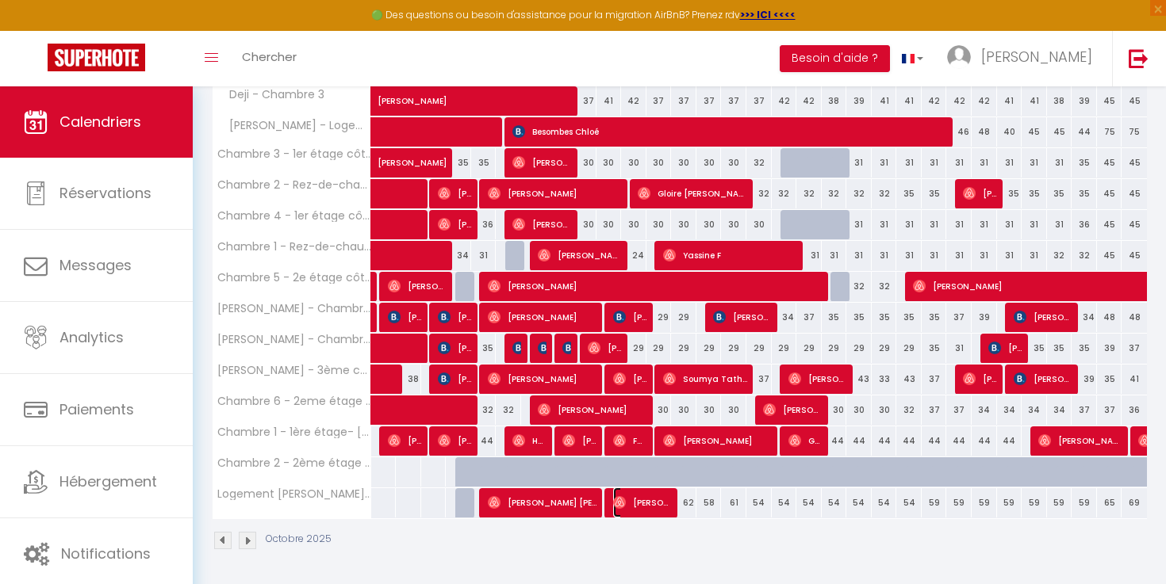
click at [625, 500] on span "[PERSON_NAME]" at bounding box center [642, 503] width 59 height 30
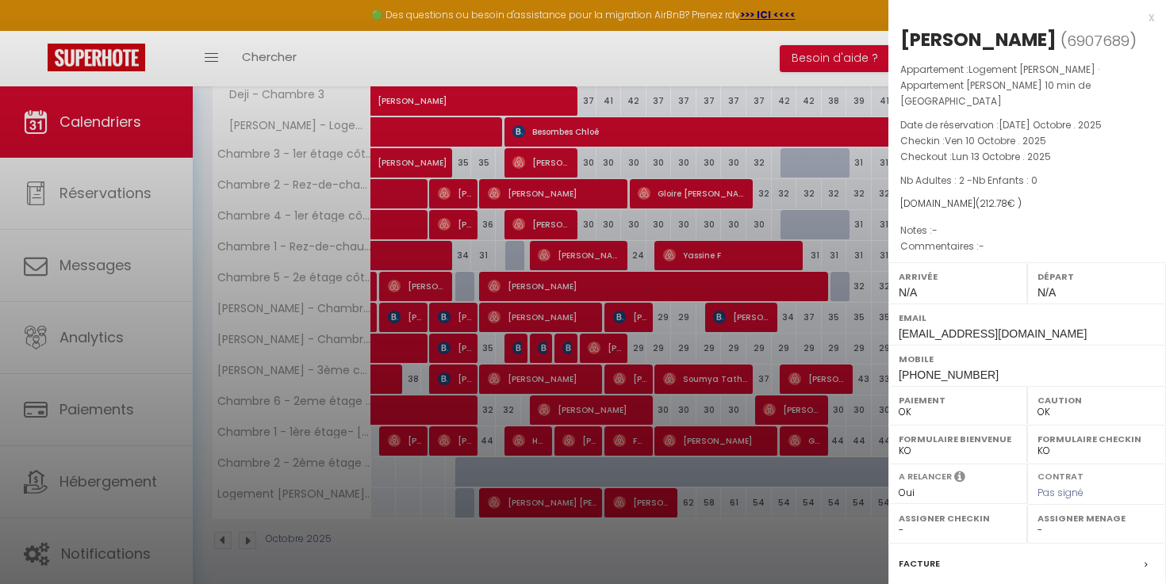
click at [625, 500] on div at bounding box center [583, 292] width 1166 height 584
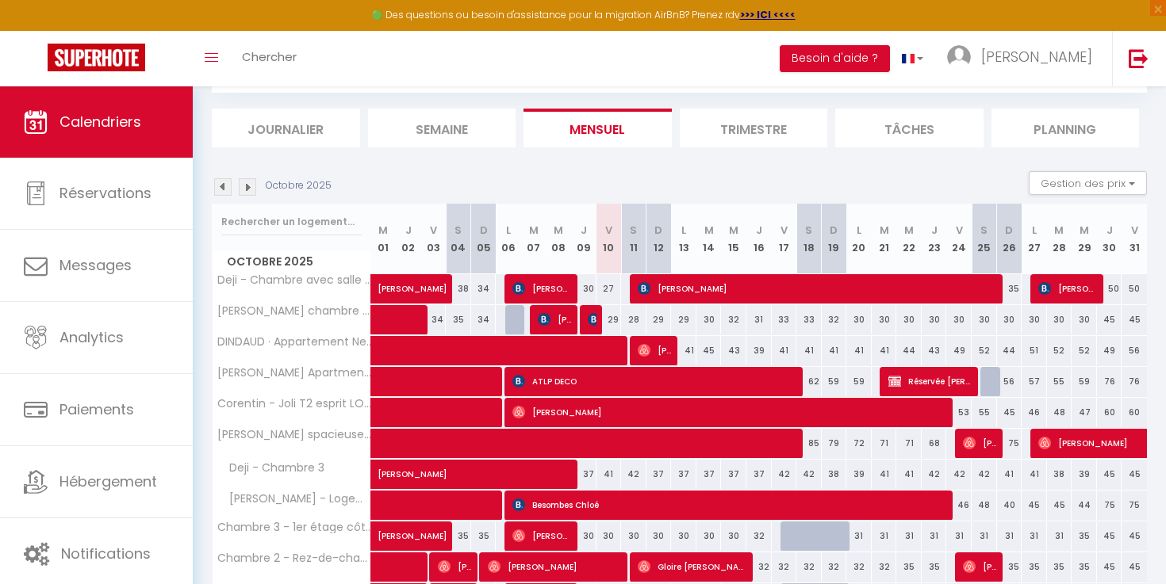
scroll to position [0, 0]
